Goal: Feedback & Contribution: Leave review/rating

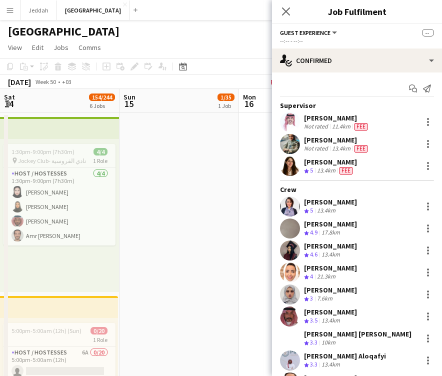
scroll to position [1750, 0]
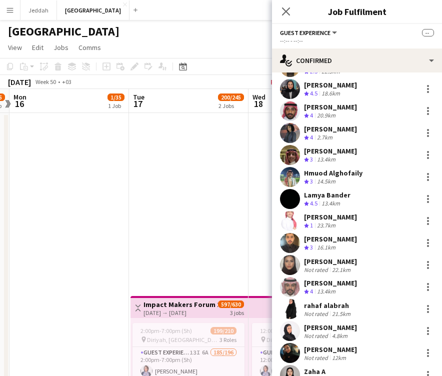
click at [293, 237] on app-user-avatar at bounding box center [290, 243] width 20 height 20
click at [287, 236] on app-user-avatar at bounding box center [290, 243] width 20 height 20
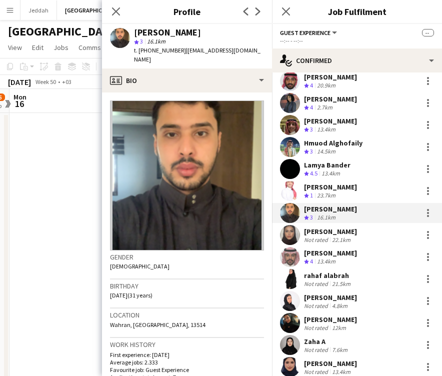
scroll to position [1784, 0]
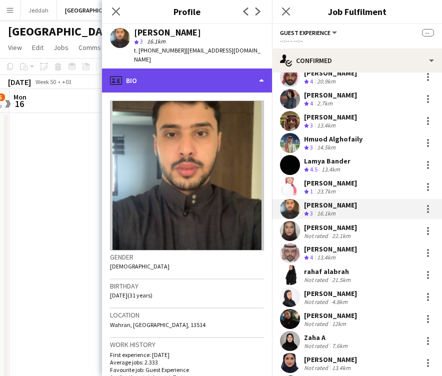
click at [183, 68] on div "profile Bio" at bounding box center [187, 80] width 170 height 24
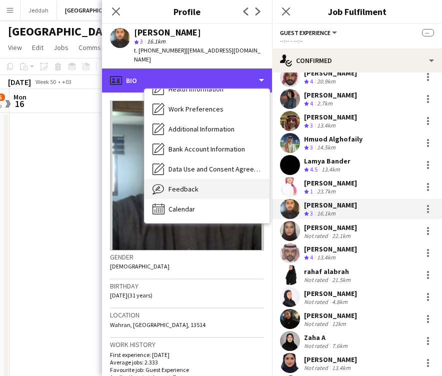
scroll to position [114, 0]
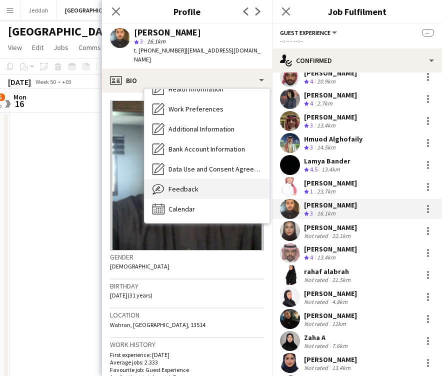
click at [197, 179] on div "Feedback Feedback" at bounding box center [206, 189] width 125 height 20
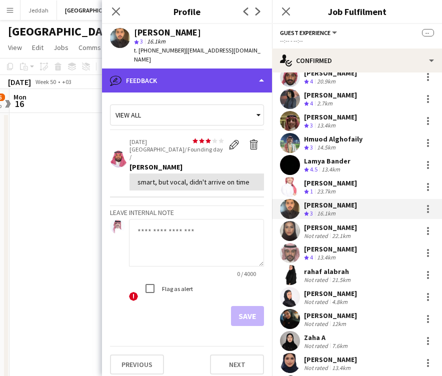
click at [191, 77] on div "bubble-pencil Feedback" at bounding box center [187, 80] width 170 height 24
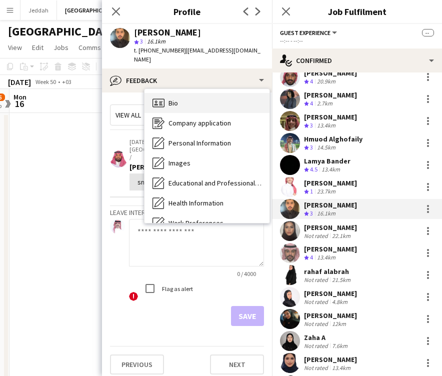
scroll to position [0, 0]
click at [187, 94] on div "Bio Bio" at bounding box center [206, 103] width 125 height 20
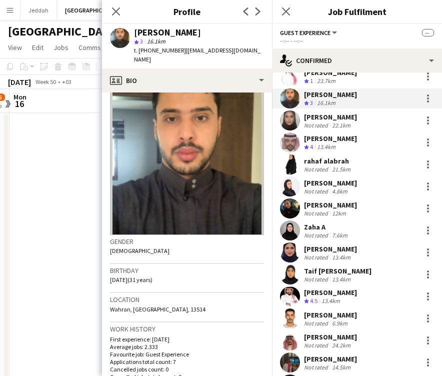
scroll to position [1891, 0]
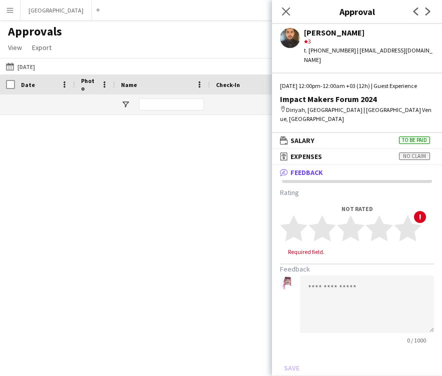
scroll to position [2260, 0]
